Goal: Information Seeking & Learning: Learn about a topic

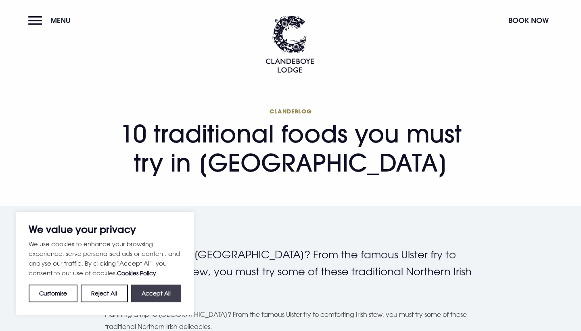
click at [155, 292] on button "Accept All" at bounding box center [156, 293] width 50 height 18
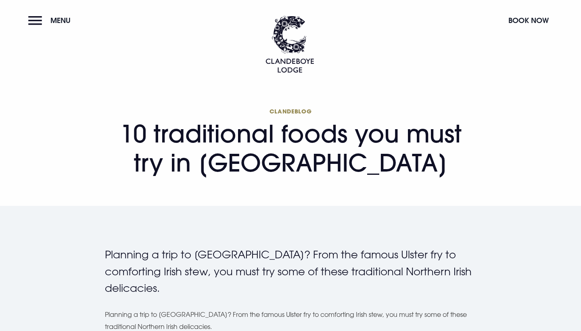
checkbox input "true"
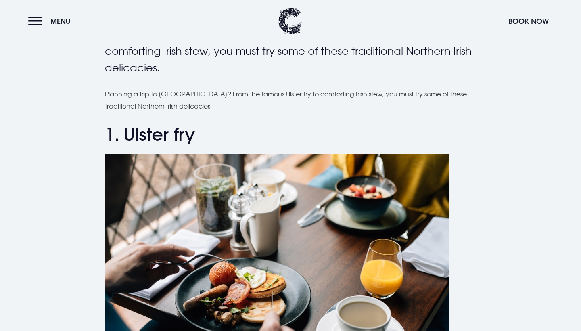
scroll to position [219, 0]
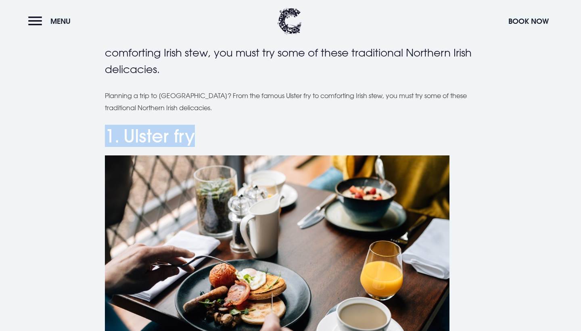
drag, startPoint x: 204, startPoint y: 130, endPoint x: 102, endPoint y: 127, distance: 102.5
copy h2 "1. Ulster fry"
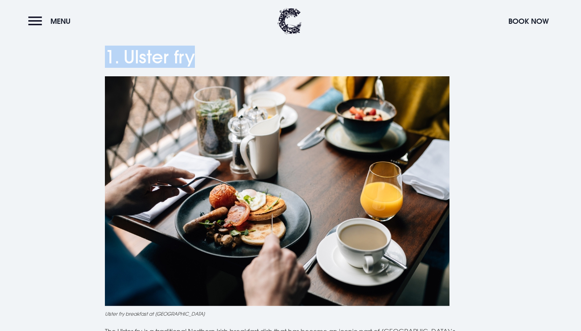
scroll to position [409, 0]
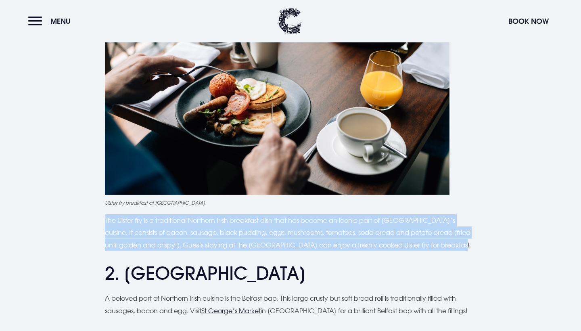
drag, startPoint x: 467, startPoint y: 244, endPoint x: 101, endPoint y: 215, distance: 367.7
copy p "The Ulster fry is a traditional Northern Irish breakfast dish that has become a…"
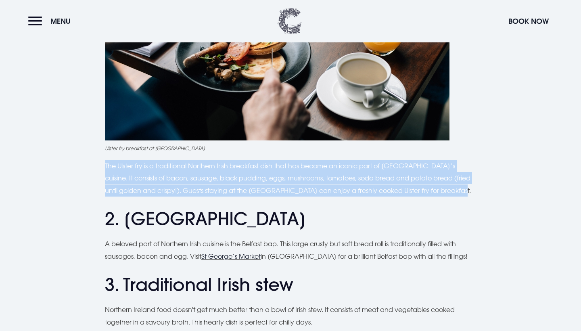
scroll to position [466, 0]
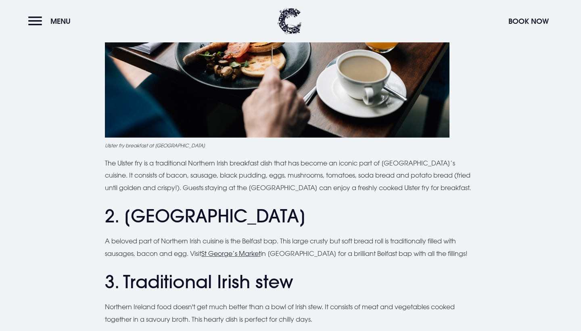
scroll to position [483, 0]
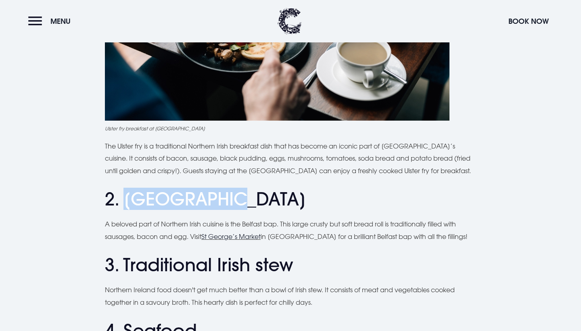
drag, startPoint x: 242, startPoint y: 199, endPoint x: 125, endPoint y: 199, distance: 117.4
click at [125, 199] on h2 "2. [GEOGRAPHIC_DATA]" at bounding box center [290, 198] width 371 height 21
copy h2 "Belfast bap"
